Goal: Task Accomplishment & Management: Manage account settings

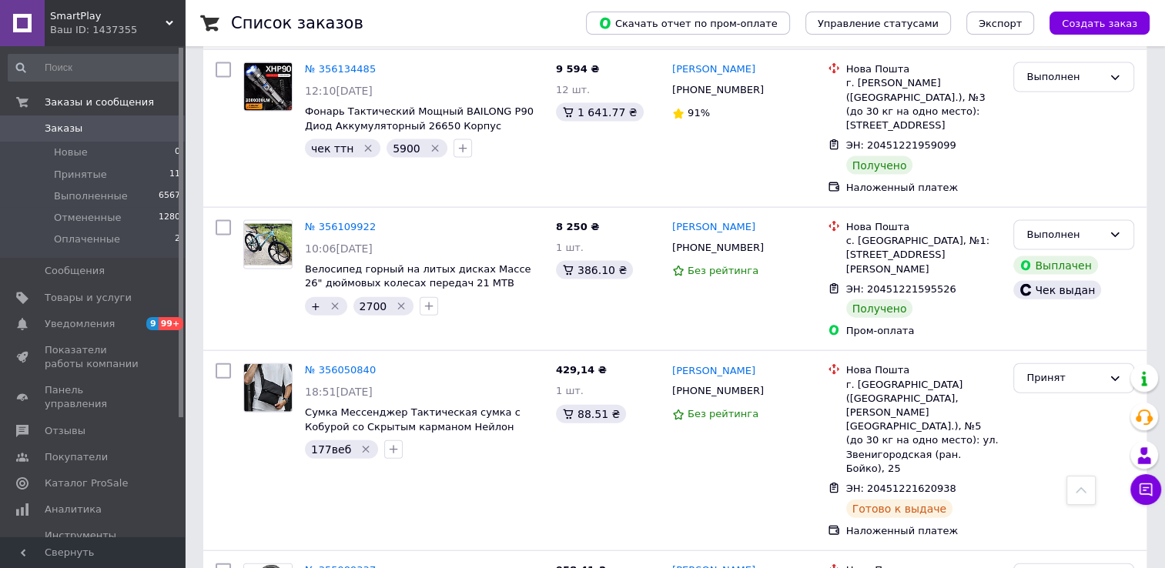
scroll to position [3354, 0]
click at [85, 132] on span "Заказы" at bounding box center [94, 129] width 98 height 14
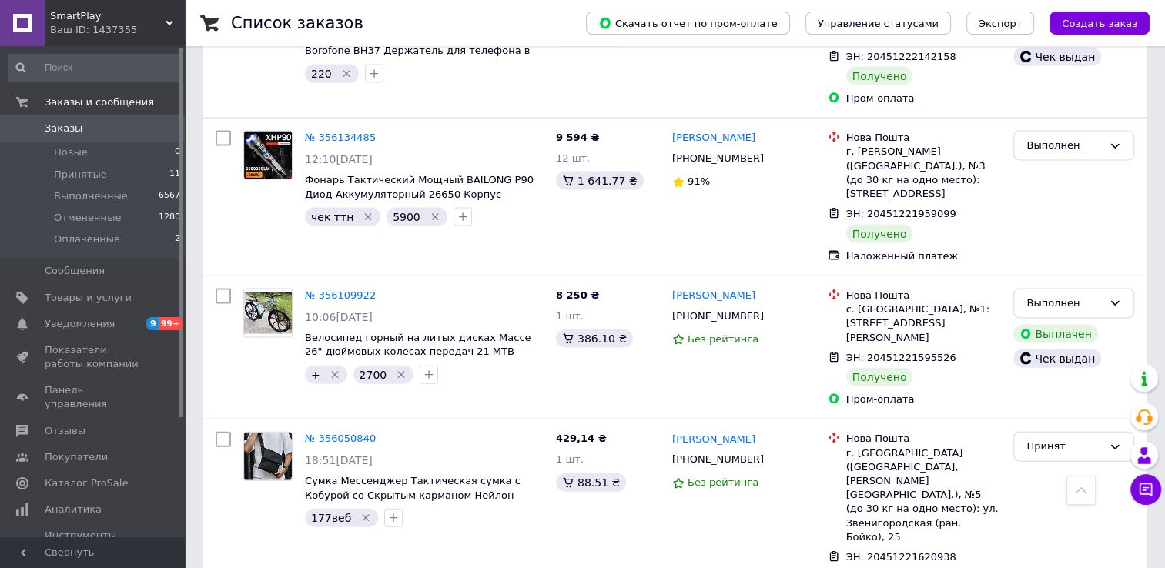
scroll to position [3284, 0]
click at [70, 320] on span "Уведомления" at bounding box center [80, 324] width 70 height 14
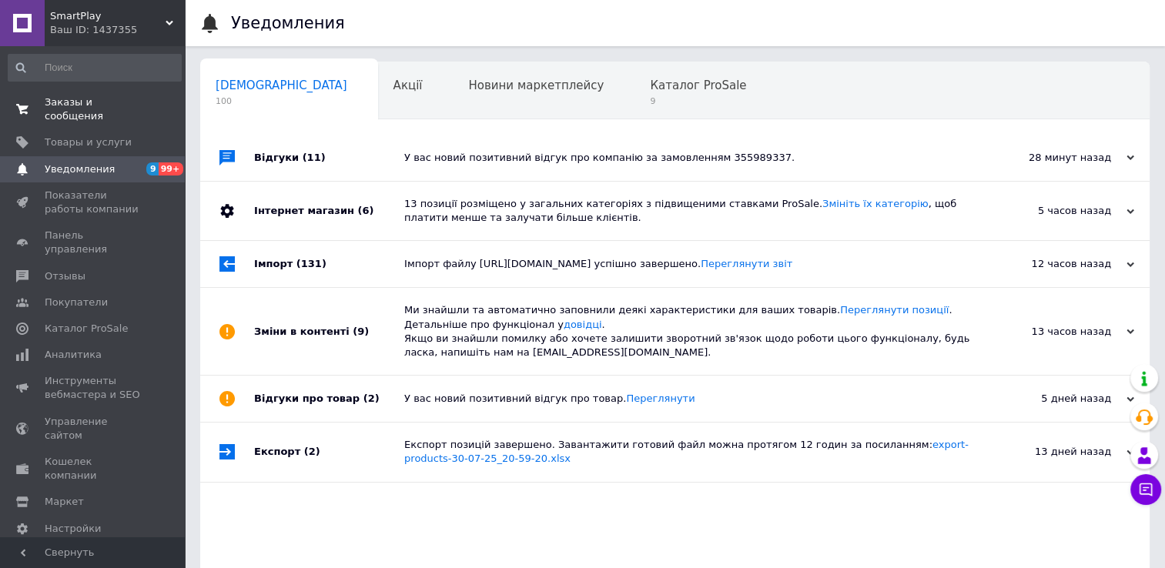
click at [112, 99] on span "Заказы и сообщения" at bounding box center [94, 110] width 98 height 28
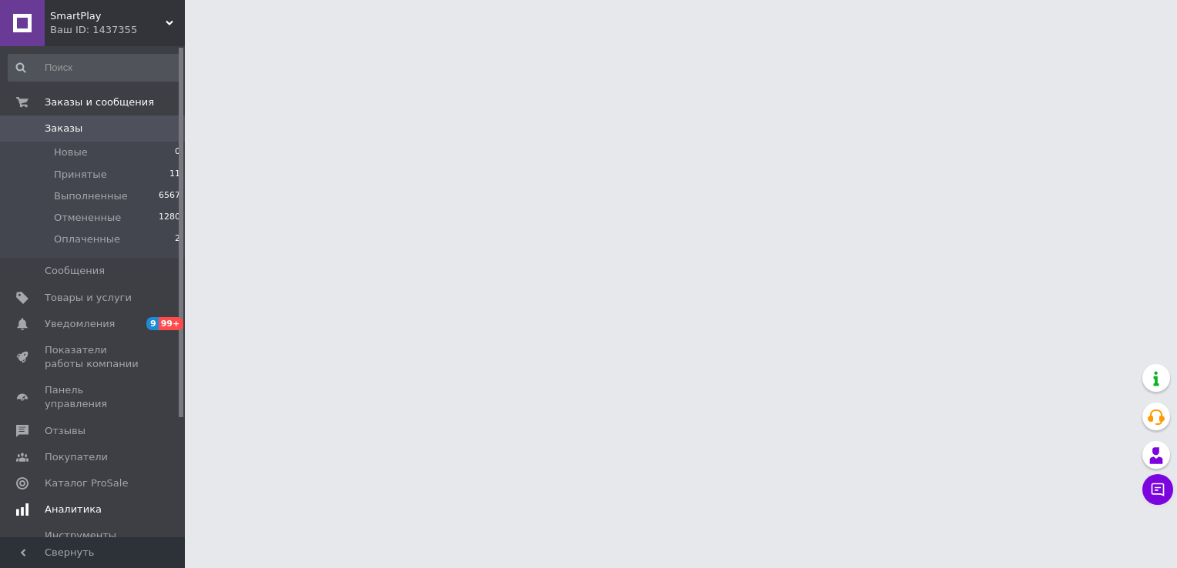
click at [51, 503] on span "Аналитика" at bounding box center [73, 510] width 57 height 14
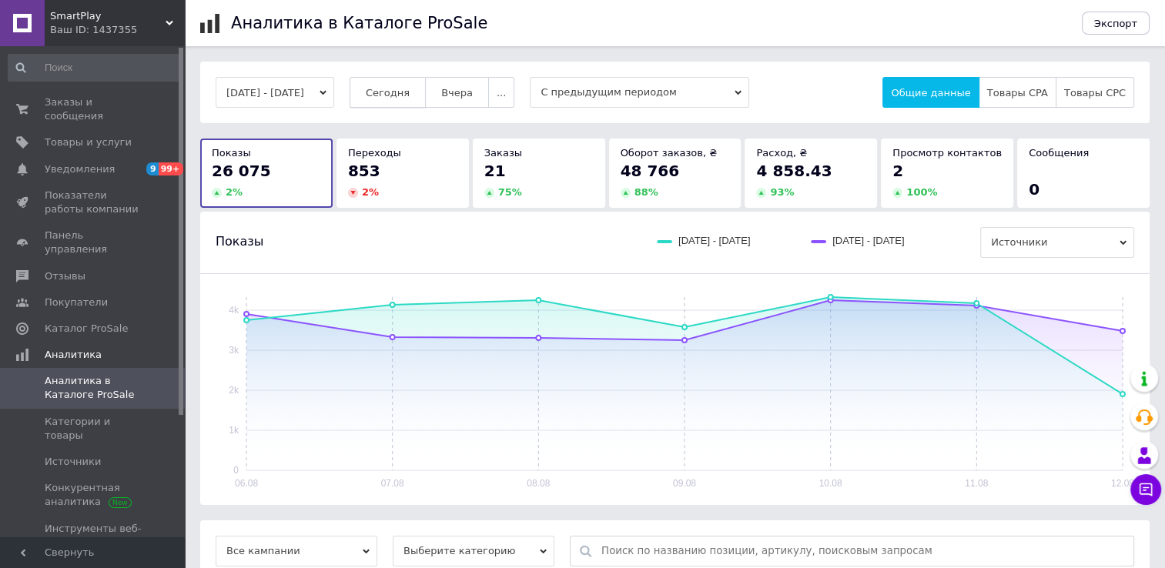
click at [407, 99] on span "Сегодня" at bounding box center [388, 93] width 44 height 12
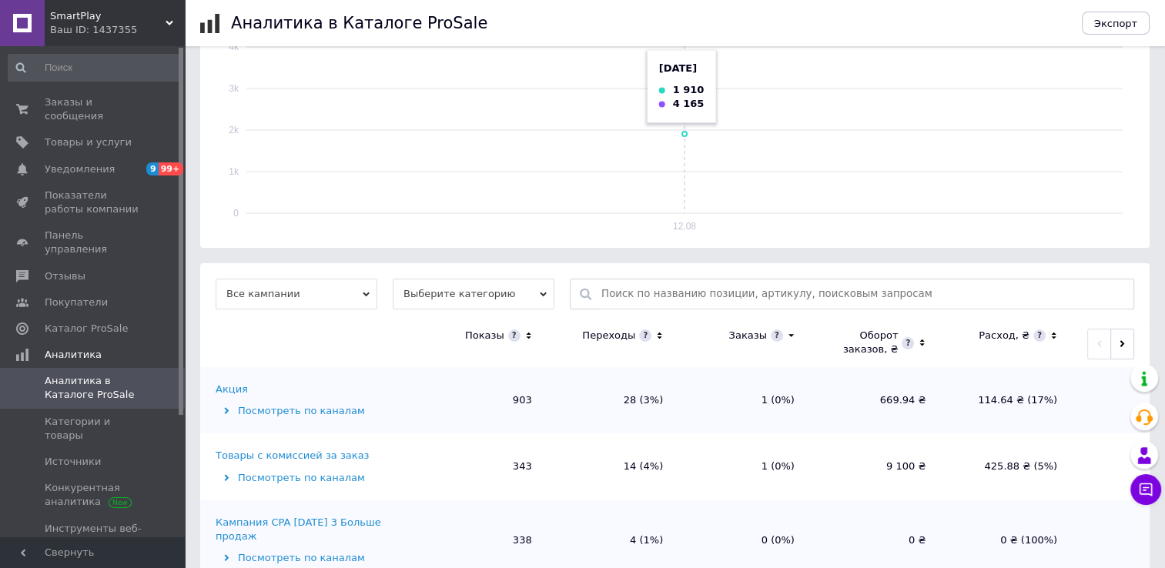
scroll to position [258, 0]
click at [475, 294] on span "Выберите категорию" at bounding box center [474, 293] width 162 height 31
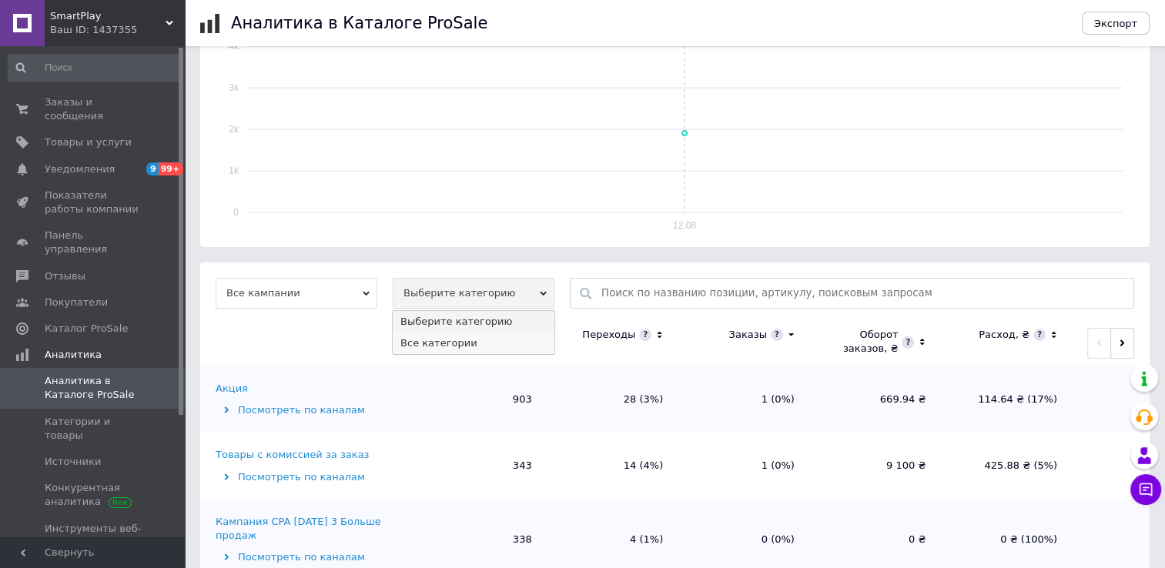
click at [439, 336] on li "Все категории" at bounding box center [474, 344] width 162 height 22
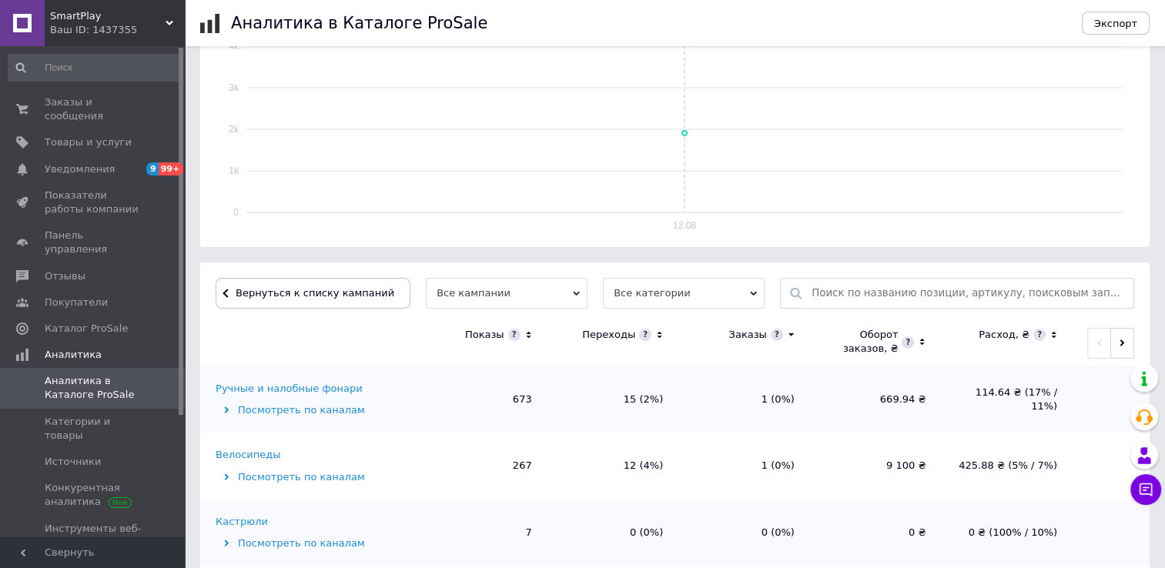
click at [524, 329] on icon at bounding box center [529, 335] width 10 height 13
click at [274, 398] on td "Ручные и налобные фонари Посмотреть по каналам" at bounding box center [308, 400] width 216 height 66
click at [277, 387] on div "Ручные и налобные фонари" at bounding box center [289, 389] width 147 height 14
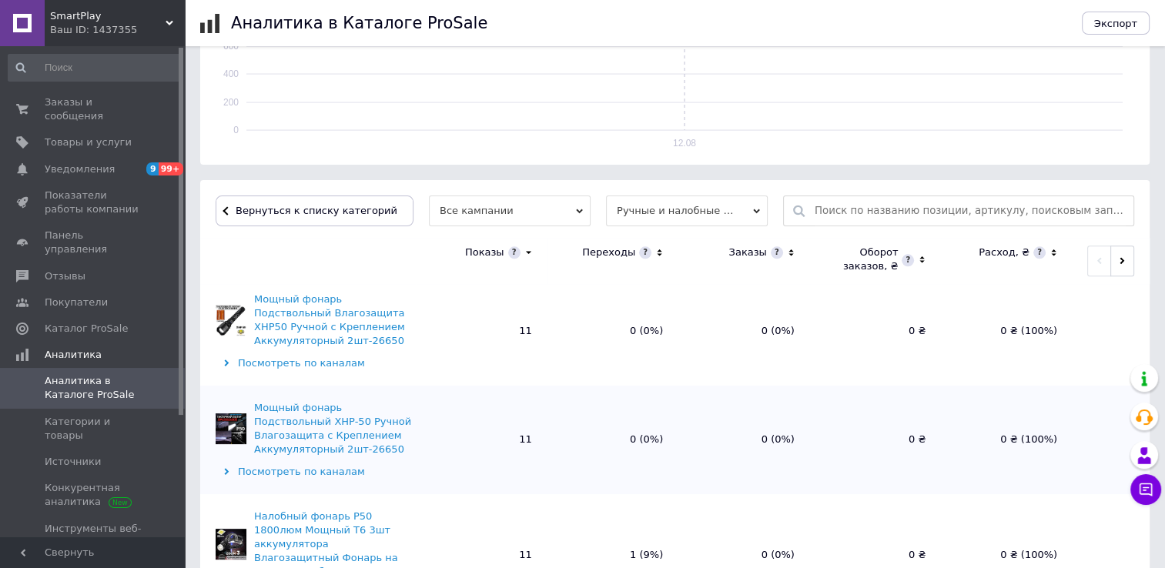
scroll to position [341, 0]
click at [136, 36] on div "Ваш ID: 1437355" at bounding box center [117, 30] width 135 height 14
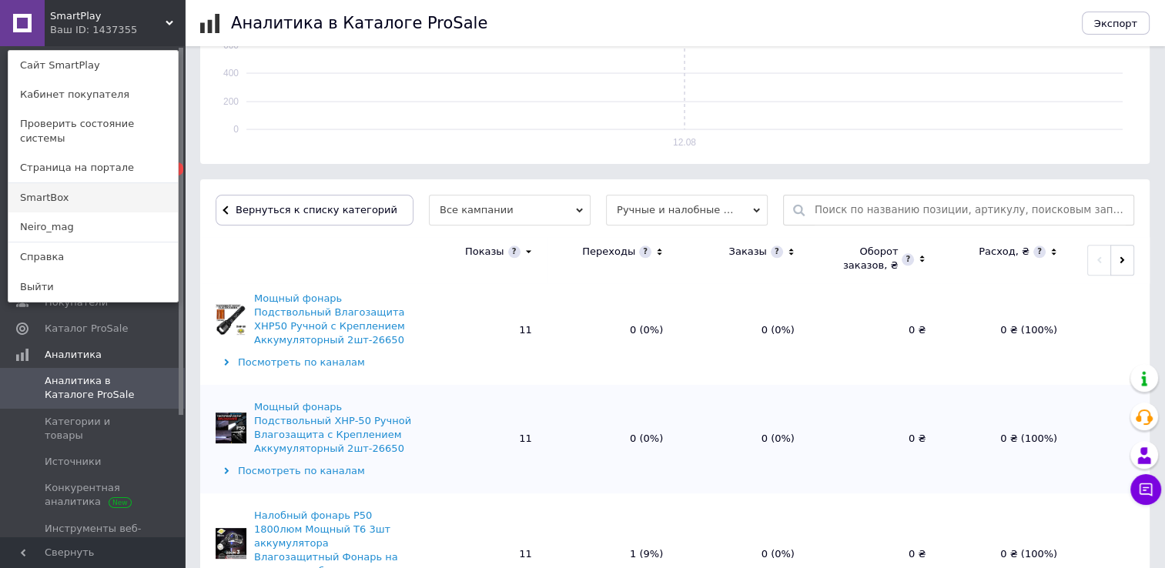
click at [67, 184] on link "SmartBox" at bounding box center [92, 197] width 169 height 29
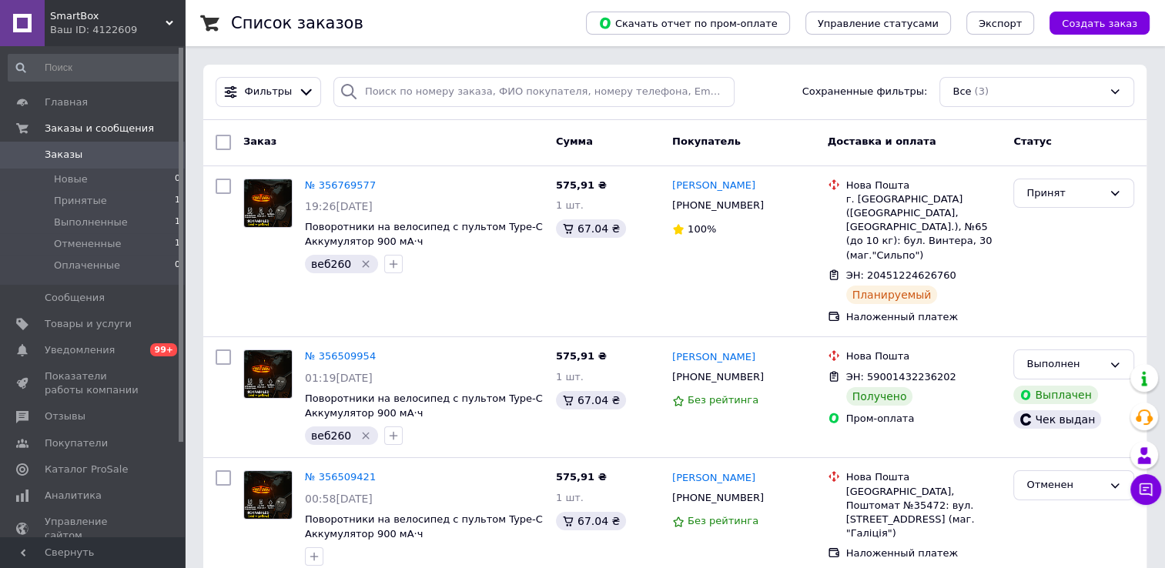
click at [101, 158] on span "Заказы" at bounding box center [94, 155] width 98 height 14
click at [59, 491] on span "Аналитика" at bounding box center [73, 496] width 57 height 14
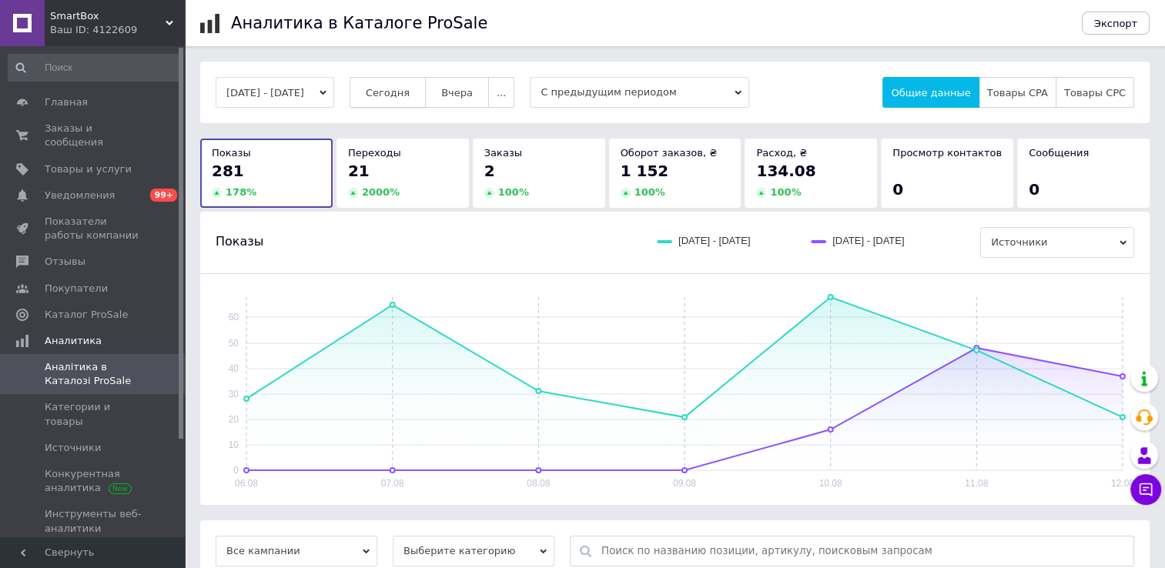
click at [410, 92] on span "Сегодня" at bounding box center [388, 93] width 44 height 12
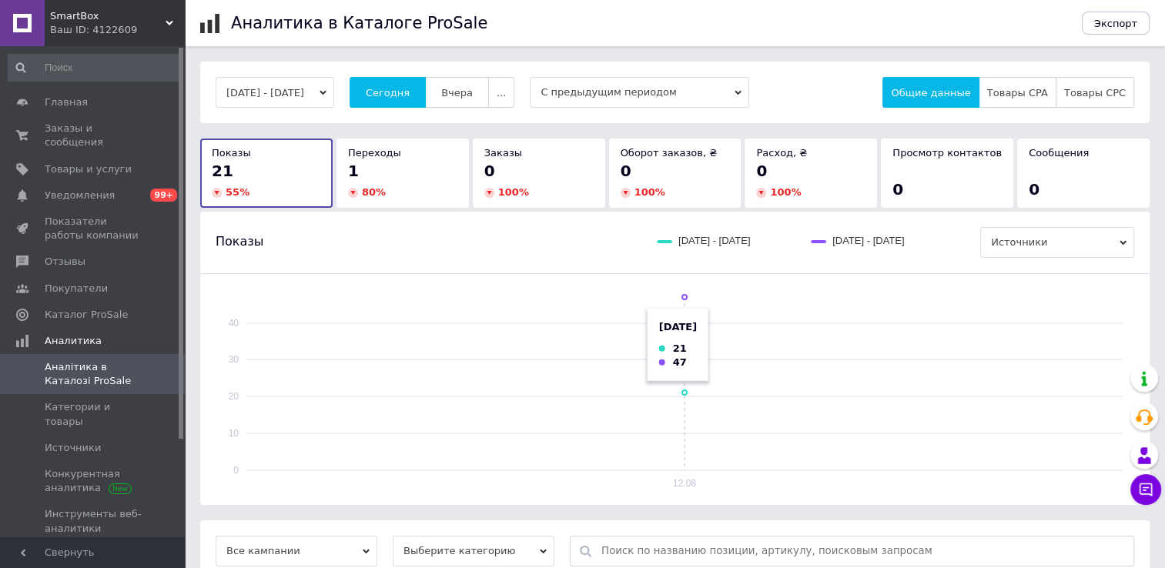
scroll to position [153, 0]
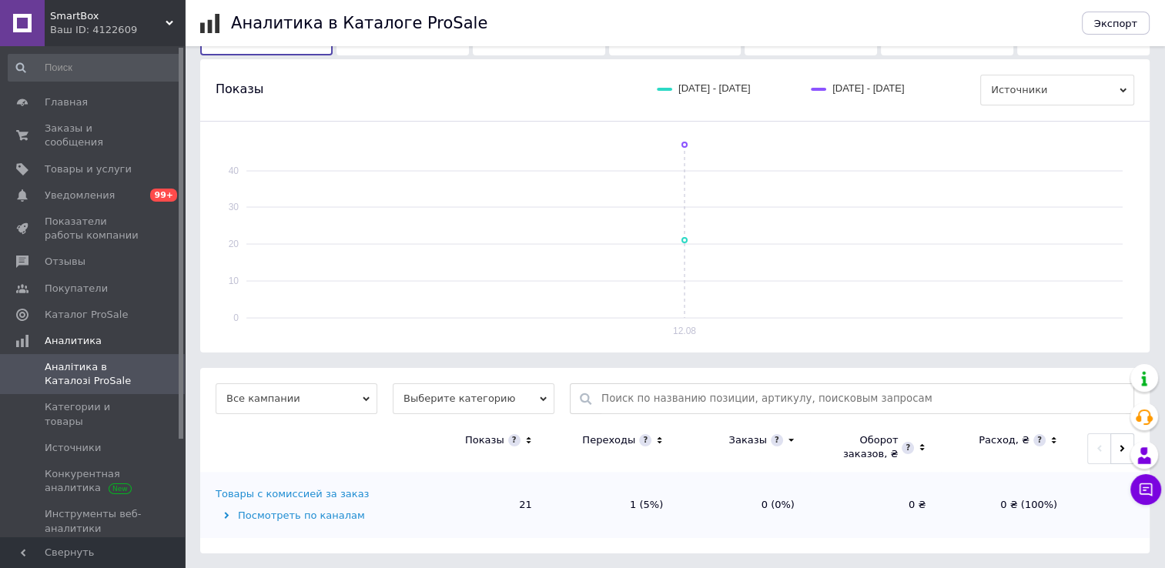
click at [481, 391] on span "Выберите категорию" at bounding box center [474, 399] width 162 height 31
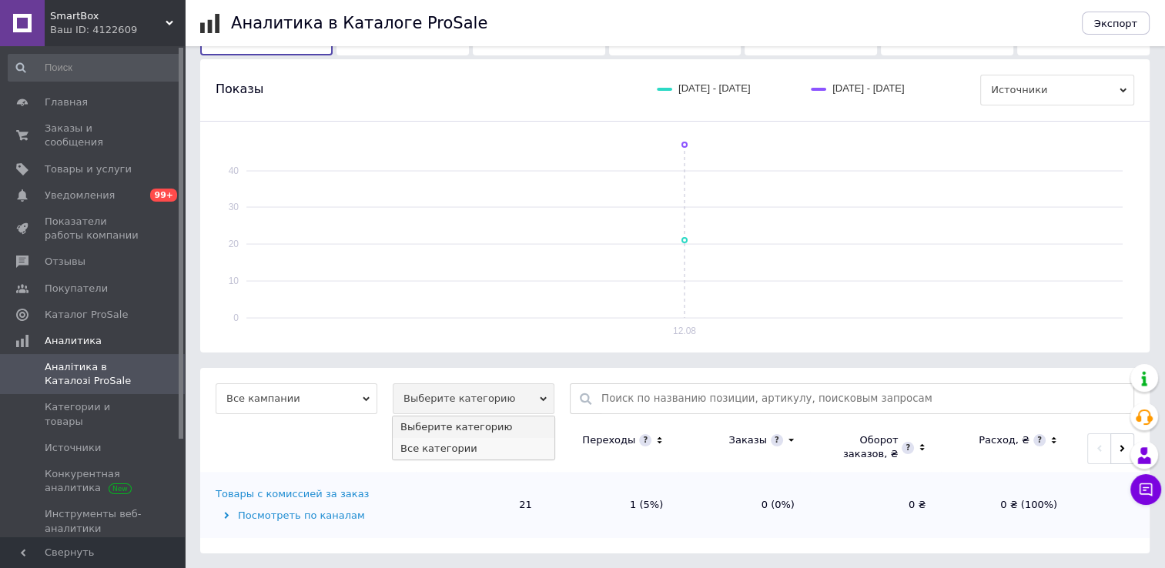
click at [454, 441] on li "Все категории" at bounding box center [474, 449] width 162 height 22
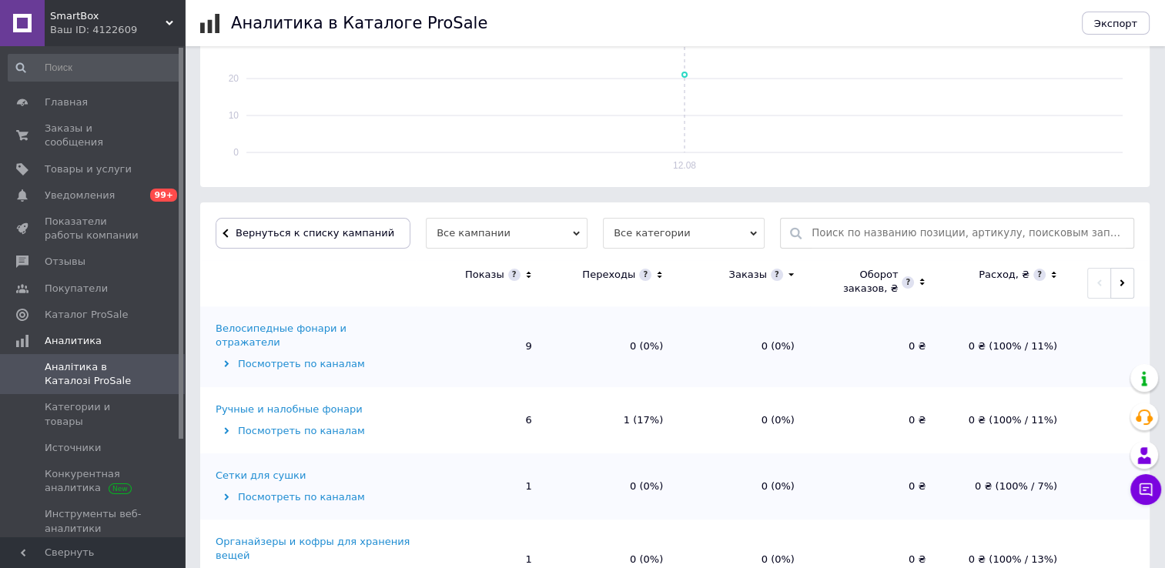
scroll to position [328, 0]
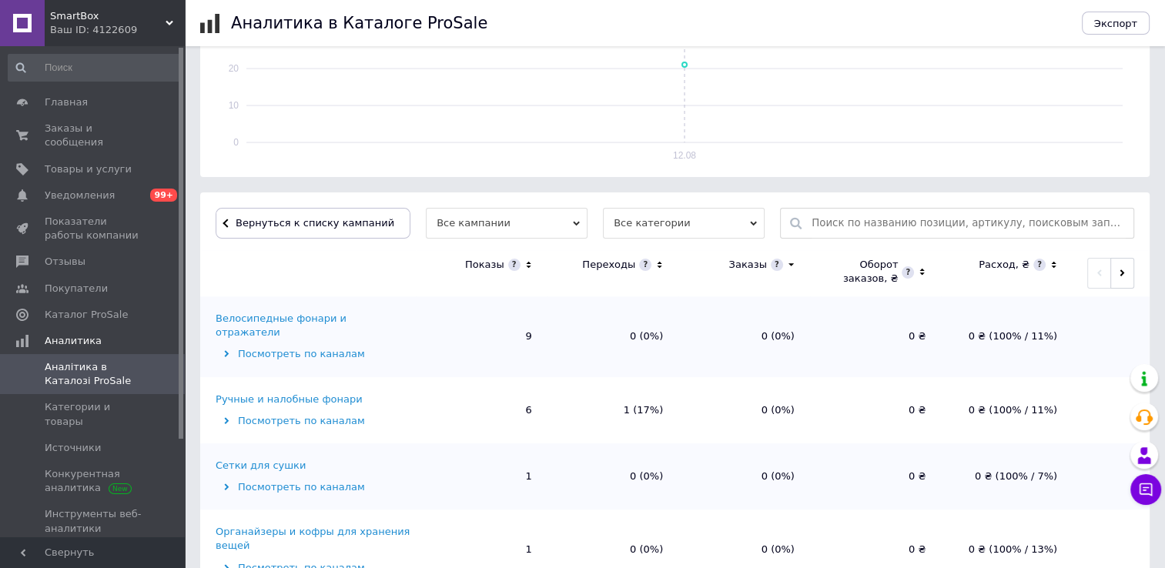
click at [527, 265] on icon at bounding box center [528, 265] width 5 height 7
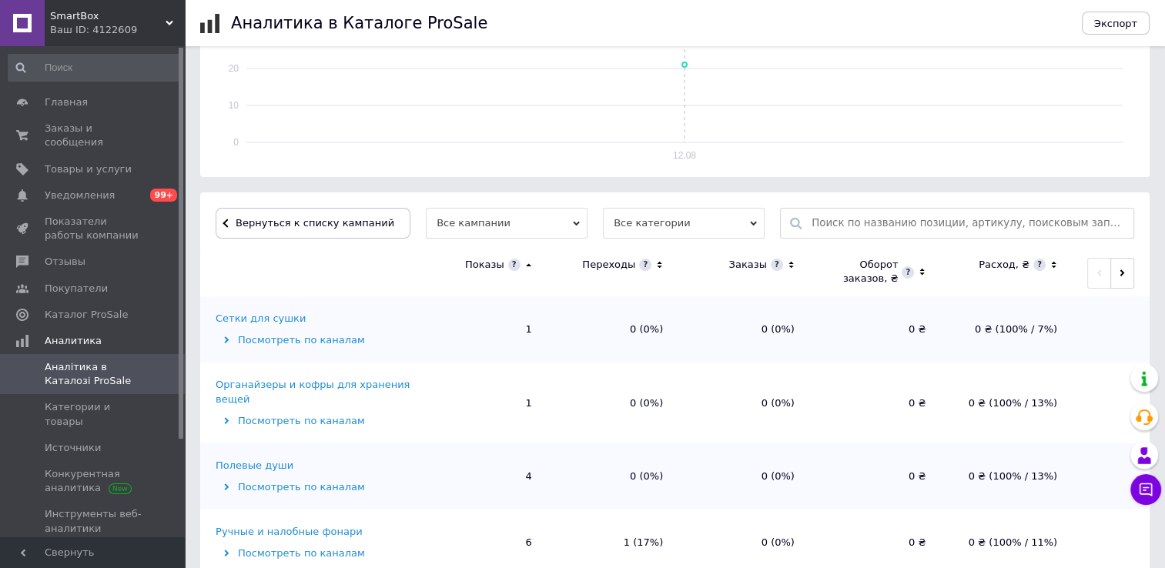
click at [527, 266] on icon at bounding box center [529, 265] width 10 height 13
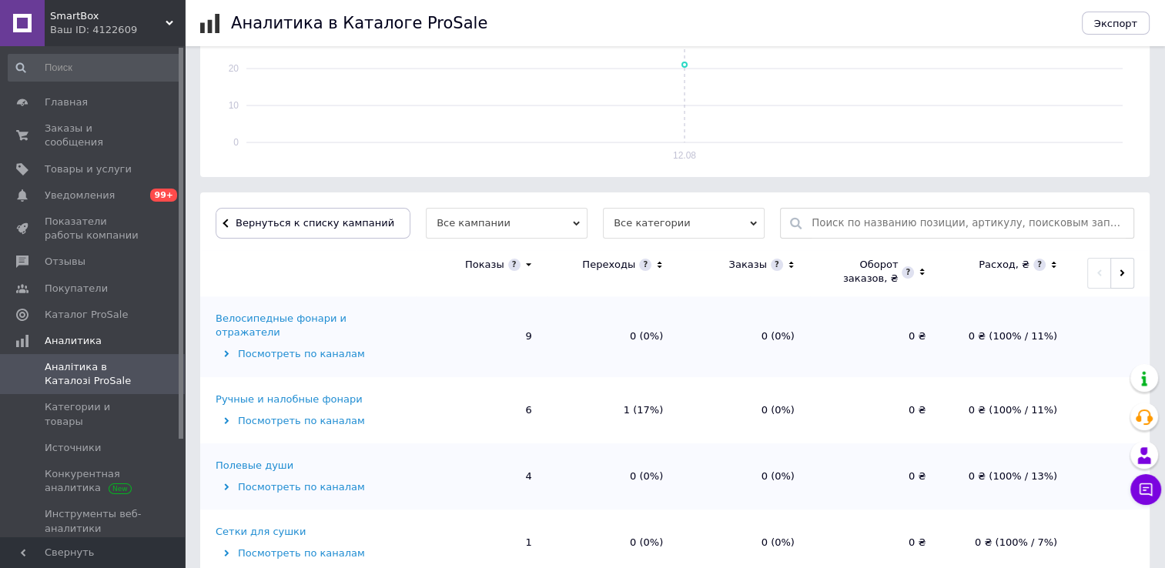
click at [319, 393] on div "Ручные и налобные фонари" at bounding box center [289, 400] width 147 height 14
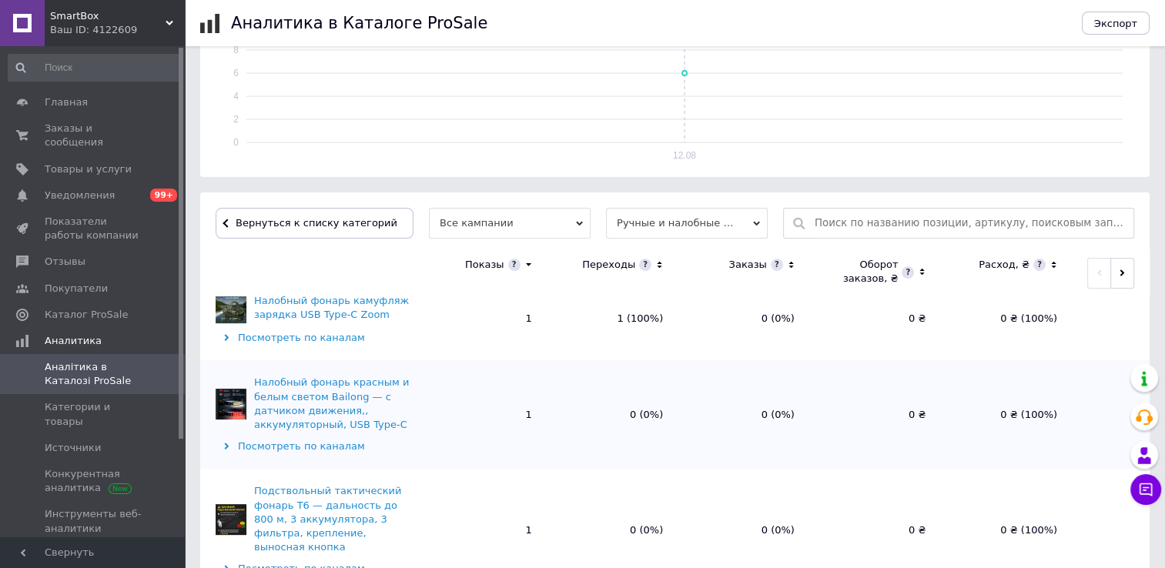
scroll to position [0, 0]
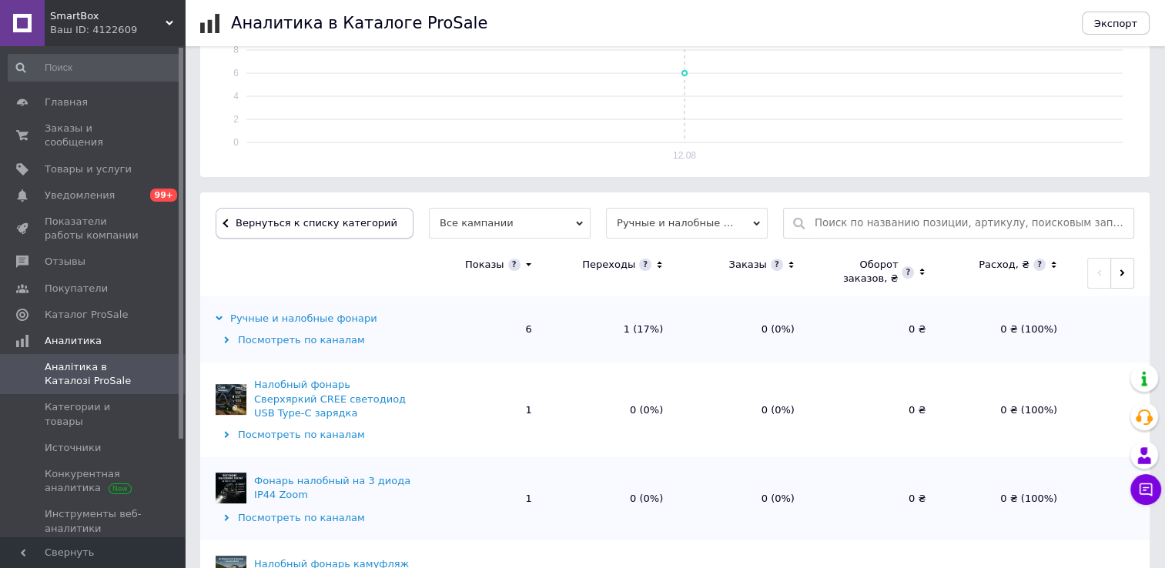
click at [239, 220] on span "Вернуться к списку категорий" at bounding box center [315, 223] width 166 height 12
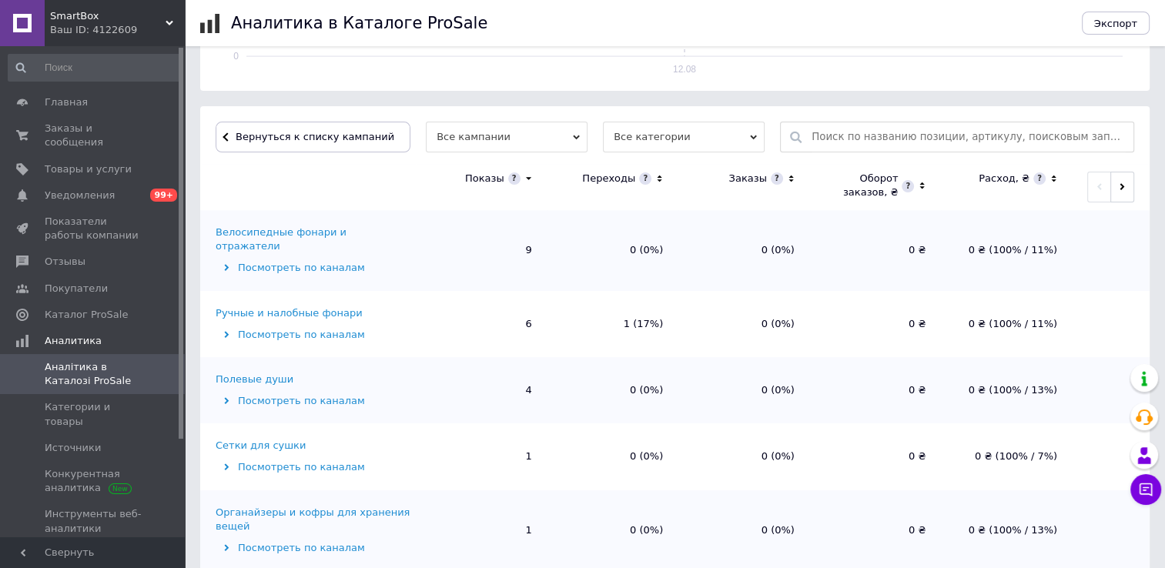
scroll to position [433, 0]
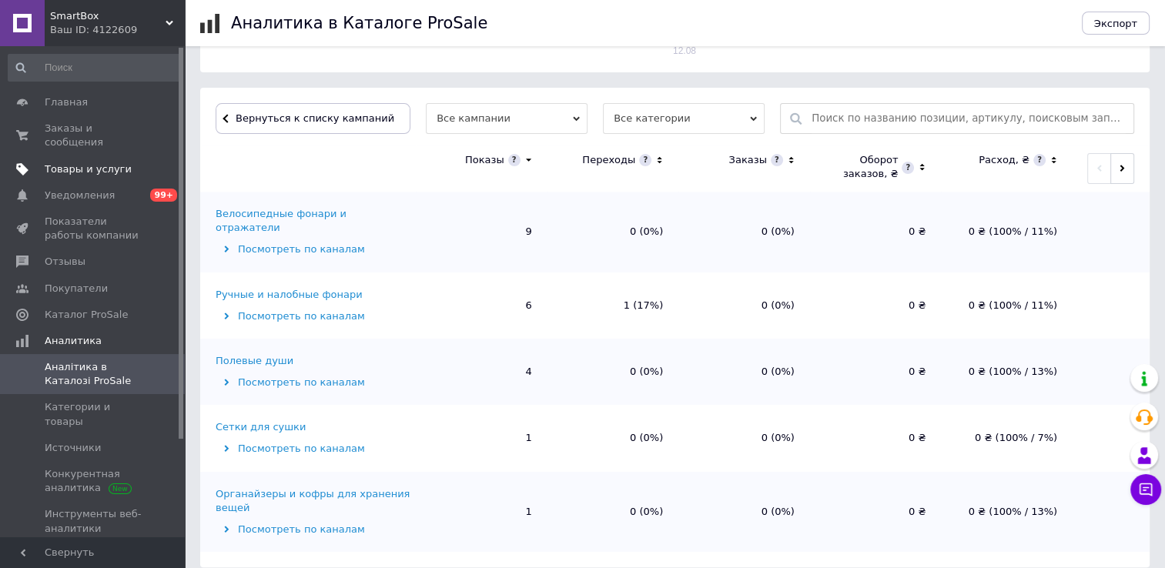
click at [75, 163] on span "Товары и услуги" at bounding box center [88, 170] width 87 height 14
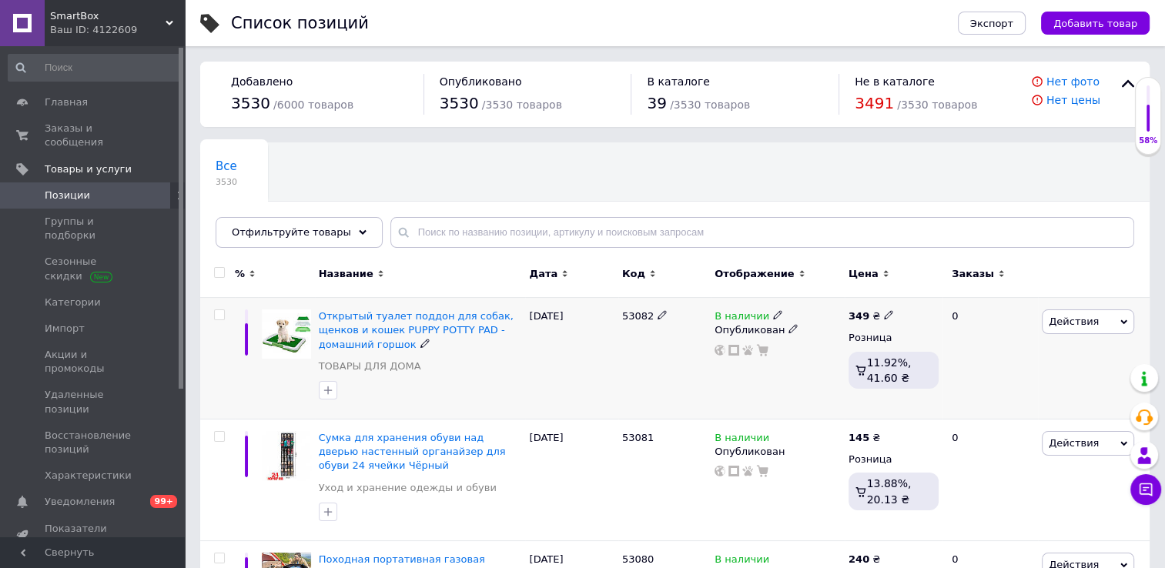
click at [885, 314] on use at bounding box center [888, 315] width 8 height 8
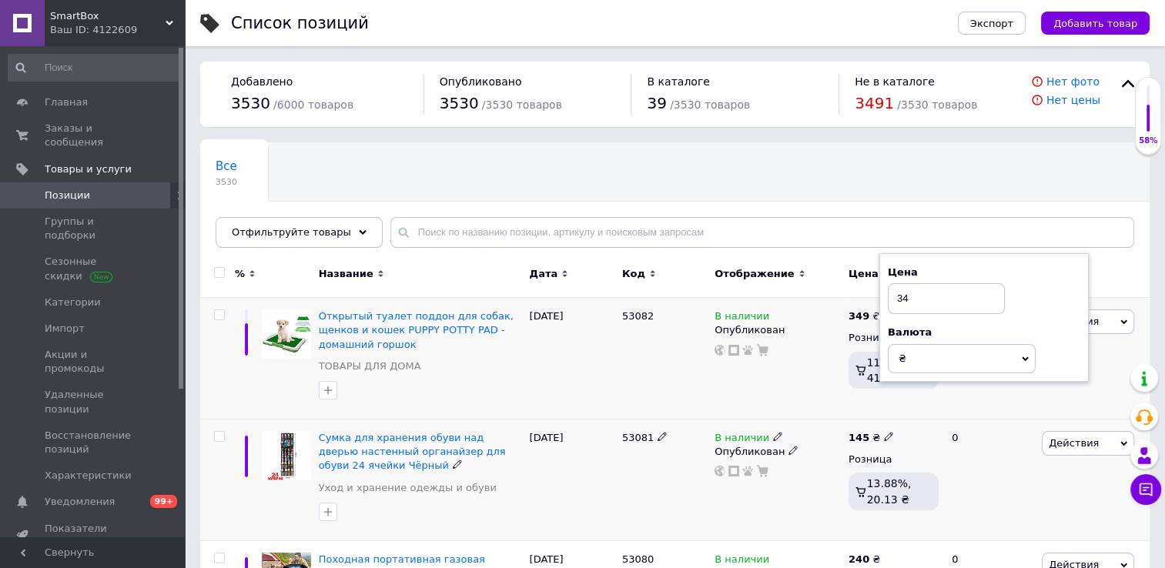
type input "3"
click at [878, 441] on div "145 ₴" at bounding box center [871, 438] width 45 height 14
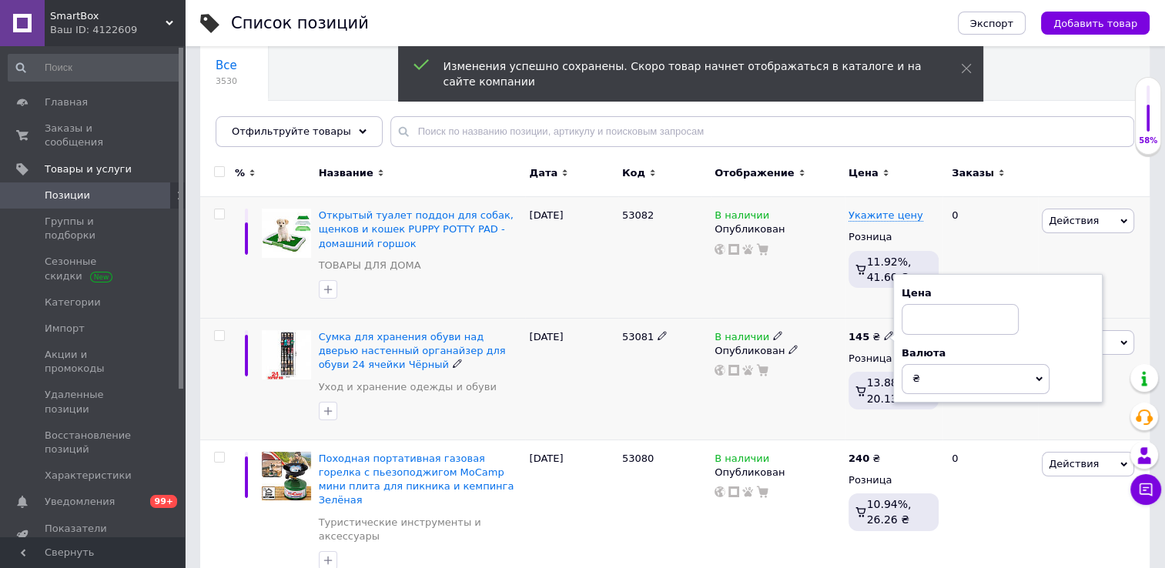
scroll to position [102, 0]
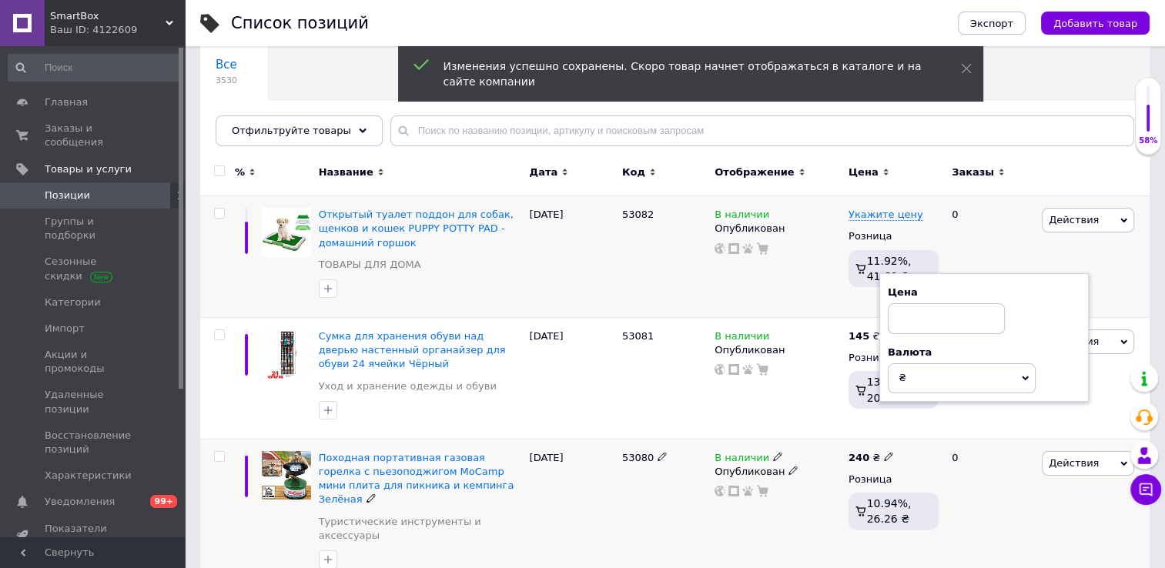
click at [875, 458] on div "240 ₴" at bounding box center [871, 458] width 45 height 14
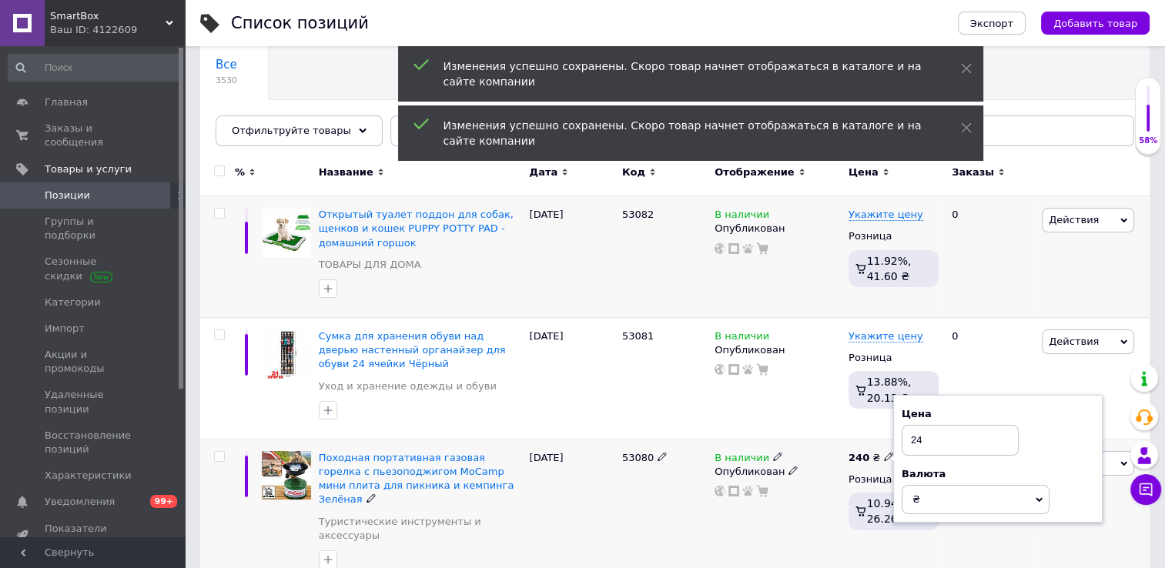
type input "2"
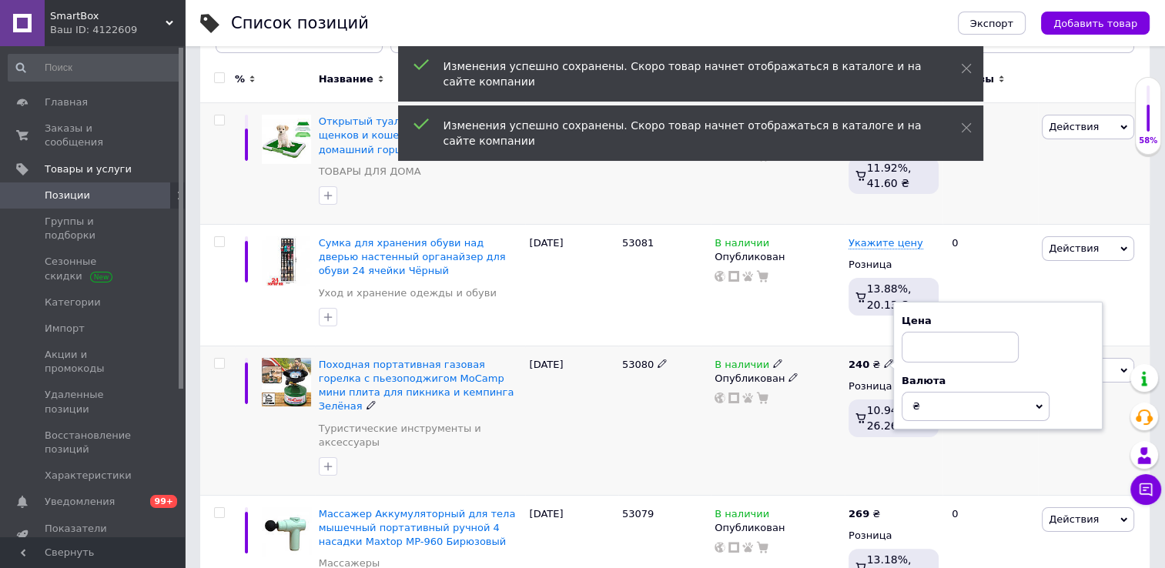
scroll to position [196, 0]
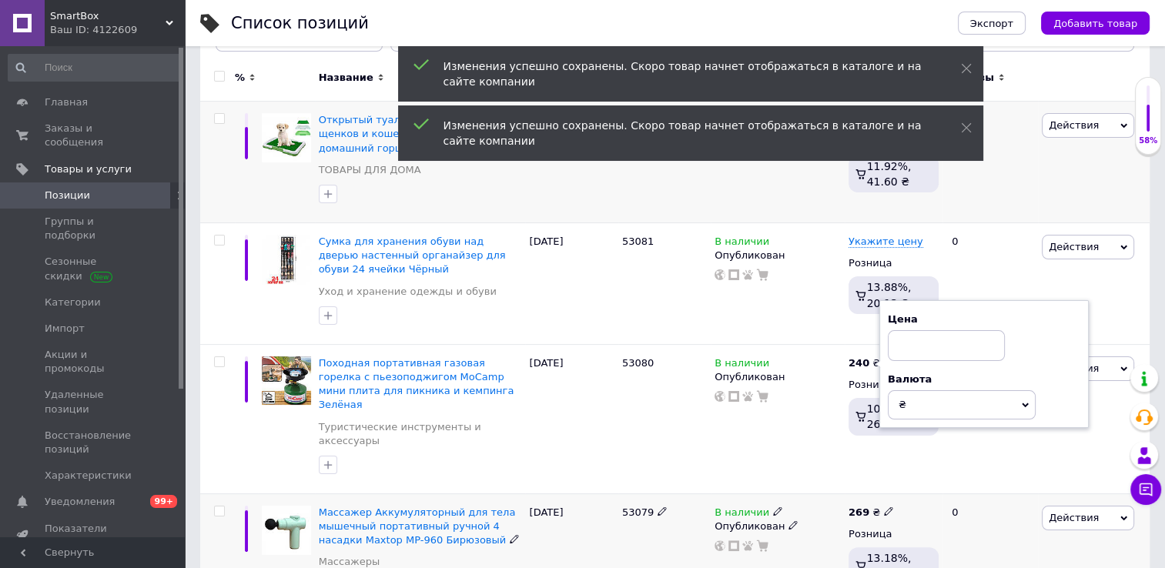
click at [884, 505] on span at bounding box center [888, 510] width 9 height 11
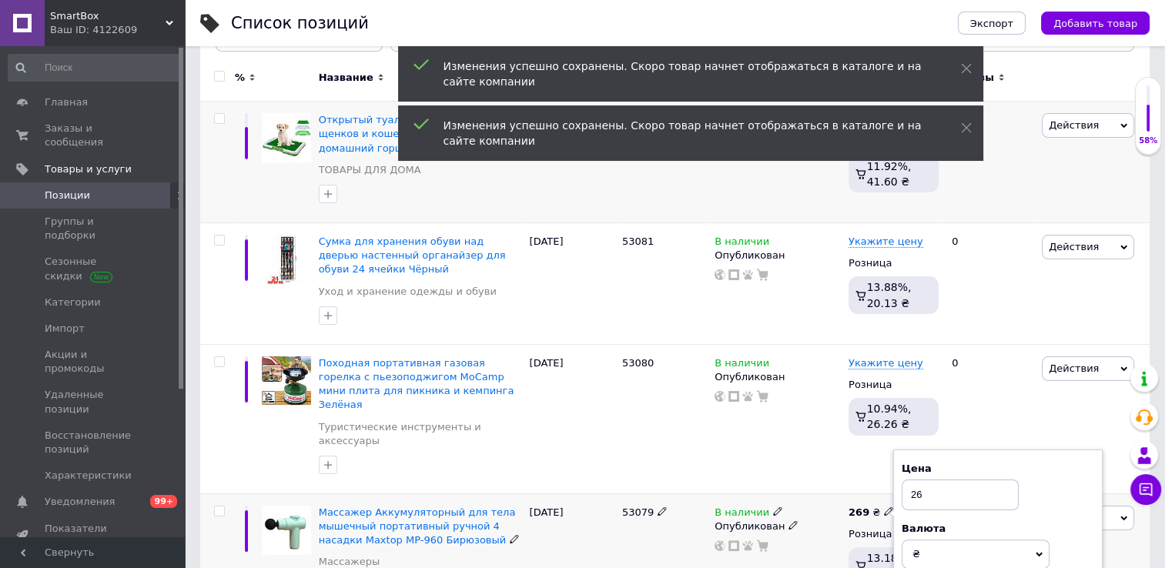
type input "2"
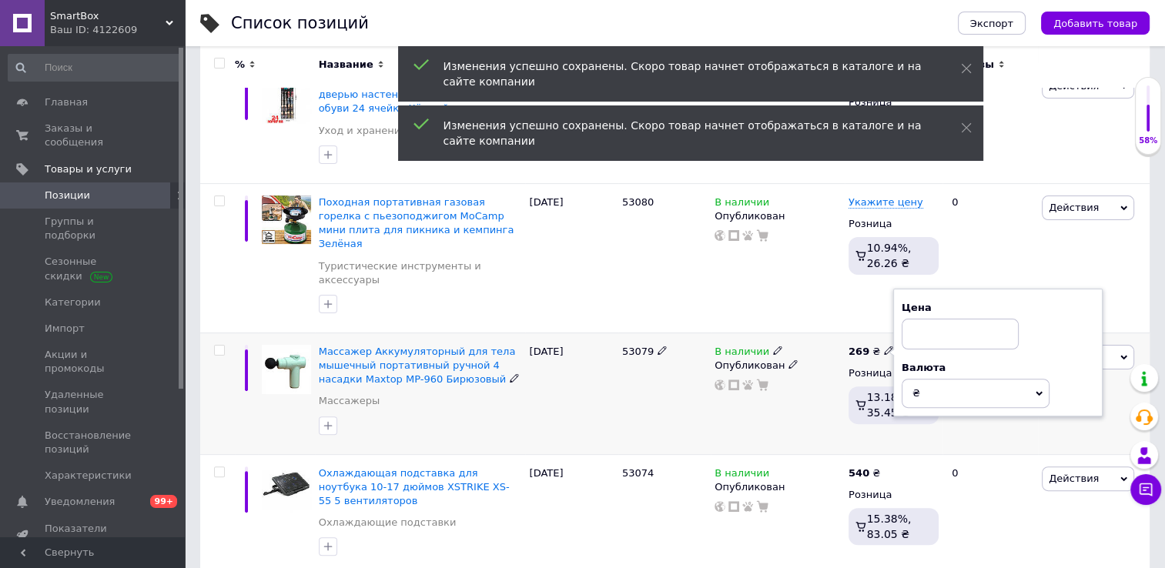
scroll to position [363, 0]
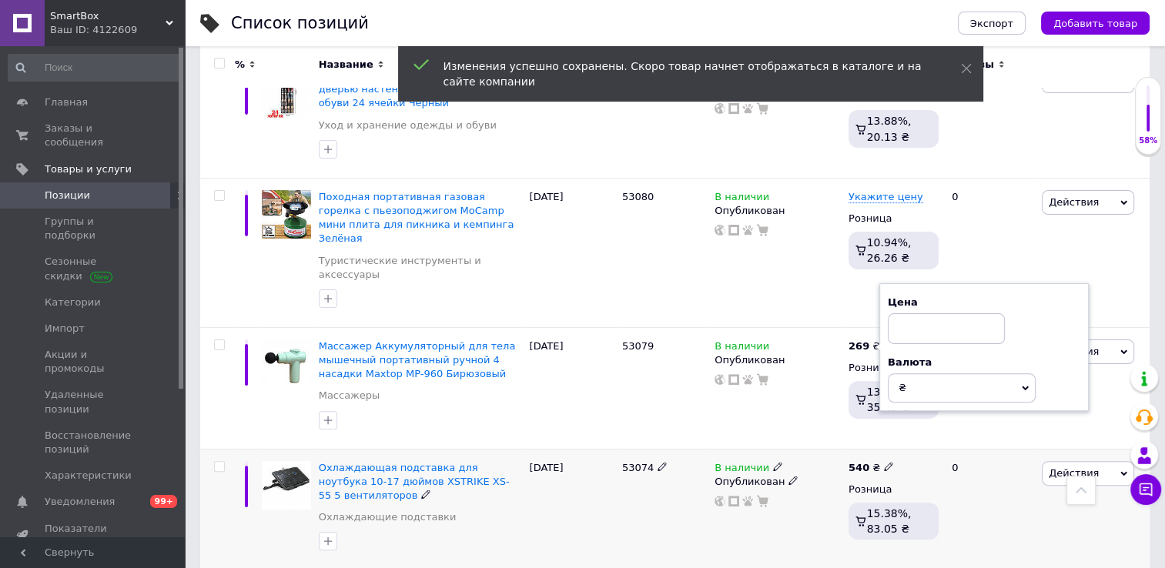
click at [880, 461] on div "540 ₴" at bounding box center [871, 468] width 45 height 14
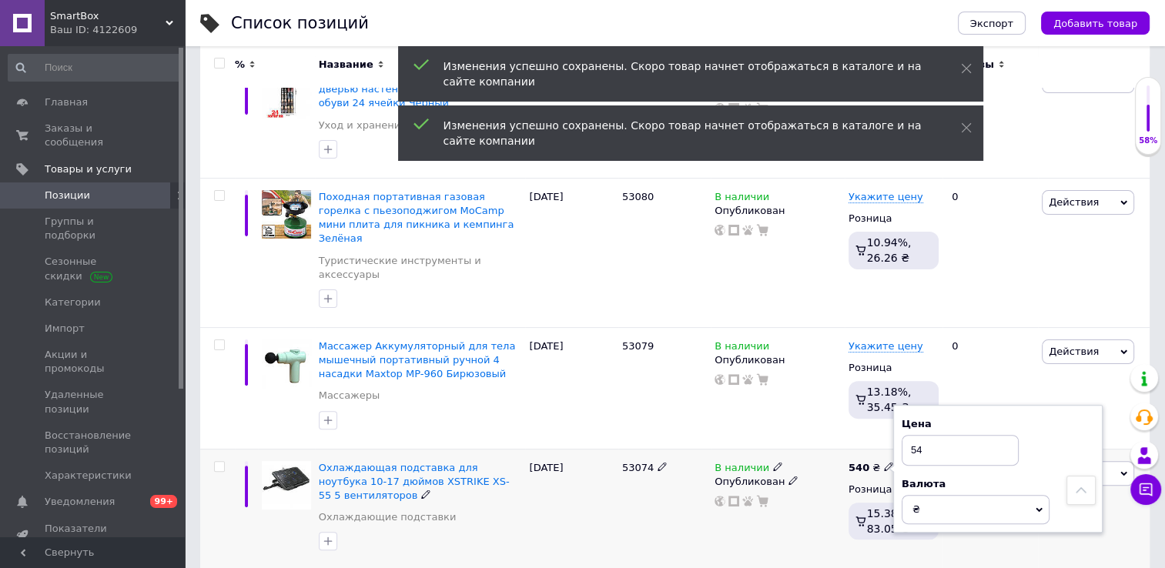
type input "5"
click at [809, 377] on div "В наличии Опубликован" at bounding box center [778, 388] width 134 height 122
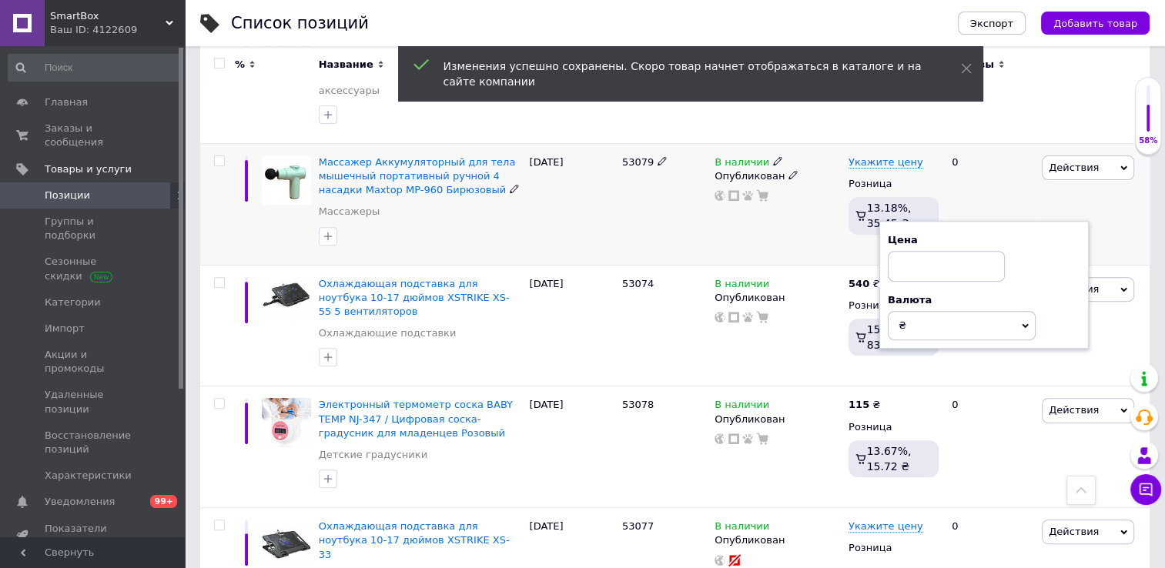
scroll to position [548, 0]
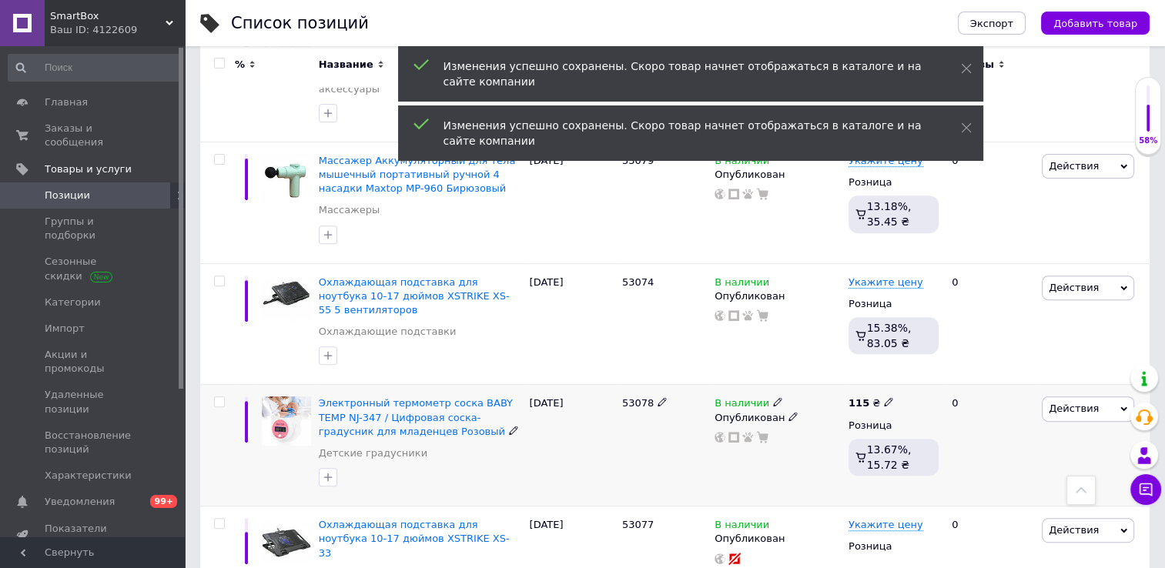
click at [884, 397] on icon at bounding box center [888, 401] width 9 height 9
type input "1"
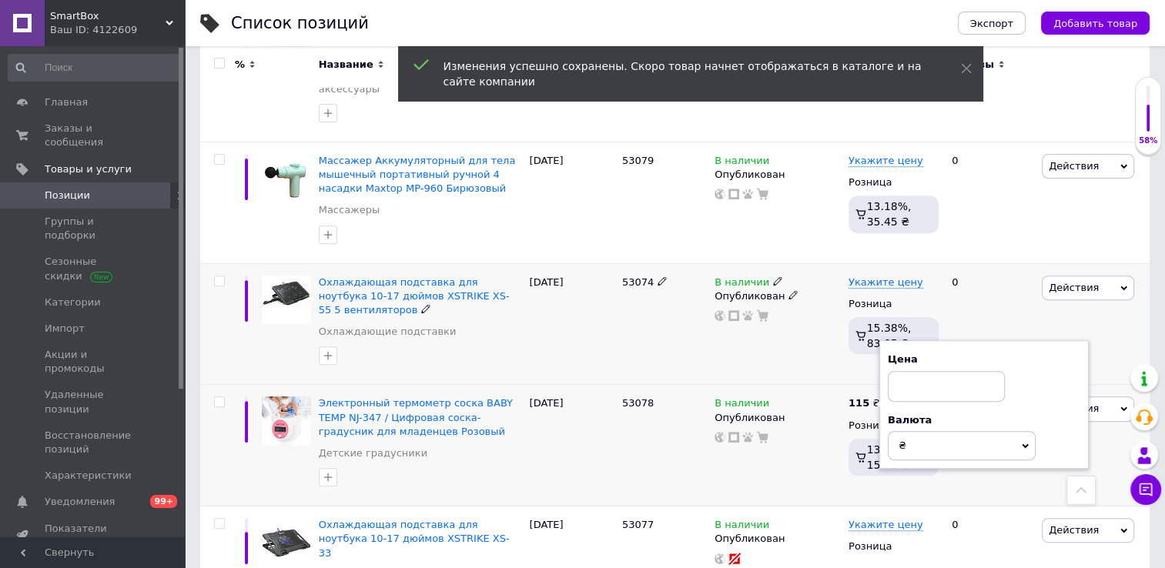
click at [821, 310] on div "В наличии Опубликован" at bounding box center [778, 324] width 134 height 122
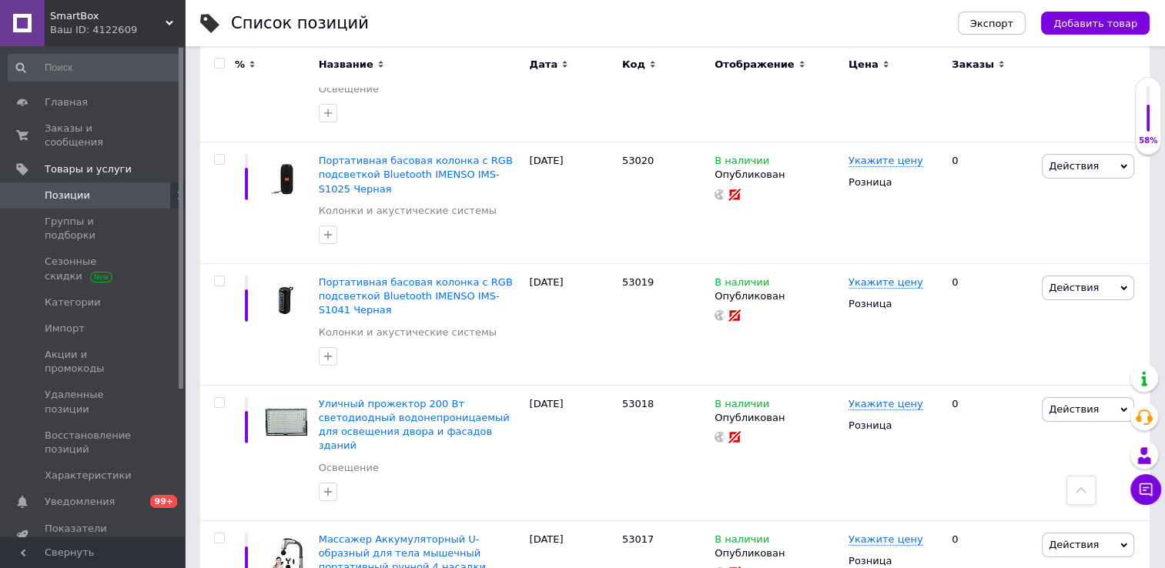
scroll to position [11175, 0]
